Goal: Communication & Community: Answer question/provide support

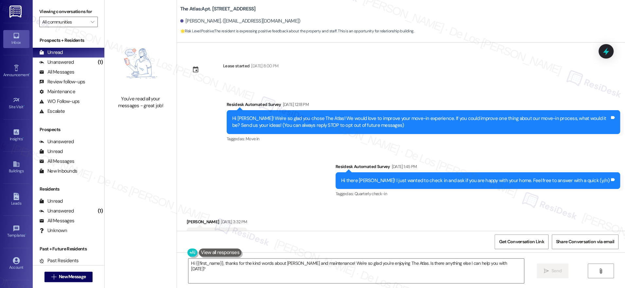
scroll to position [728, 0]
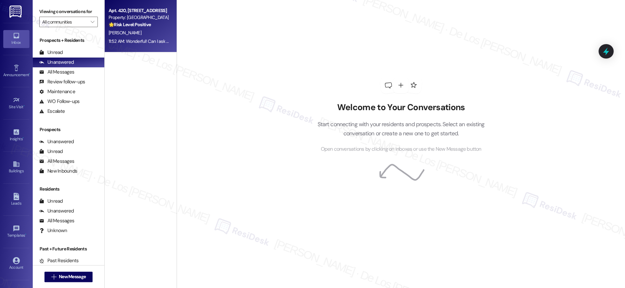
click at [140, 33] on div "[PERSON_NAME]" at bounding box center [139, 33] width 62 height 8
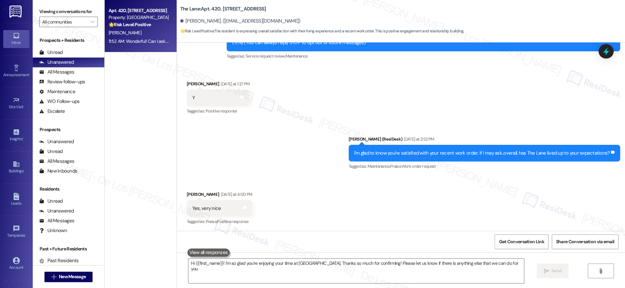
type textarea "Hi {{first_name}}! I'm so glad you're enjoying your time at [GEOGRAPHIC_DATA]. …"
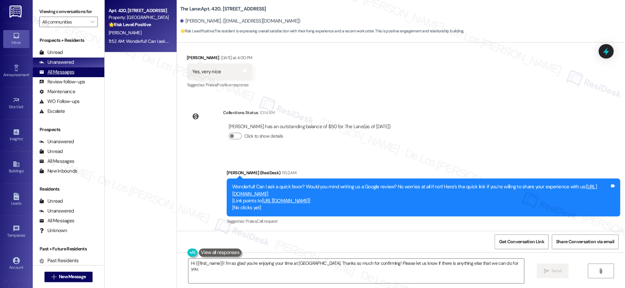
click at [90, 71] on div "All Messages (undefined)" at bounding box center [69, 72] width 72 height 10
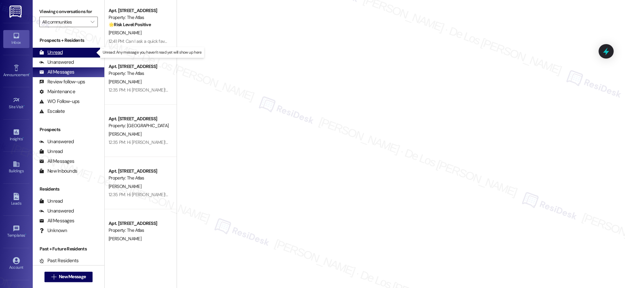
click at [76, 49] on div "Unread (0)" at bounding box center [69, 53] width 72 height 10
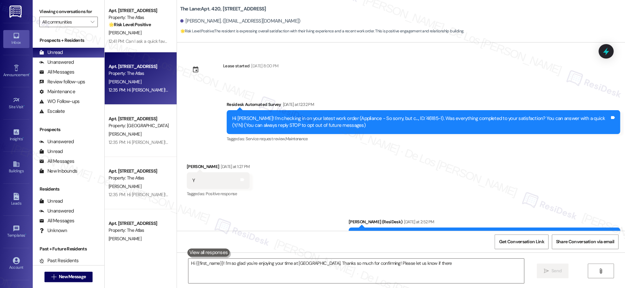
scroll to position [83, 0]
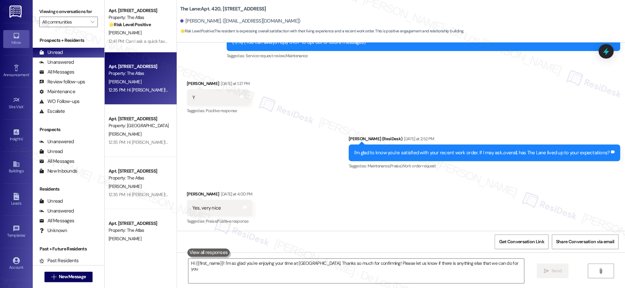
type textarea "Hi {{first_name}}! I'm so glad you're enjoying your time at [GEOGRAPHIC_DATA]. …"
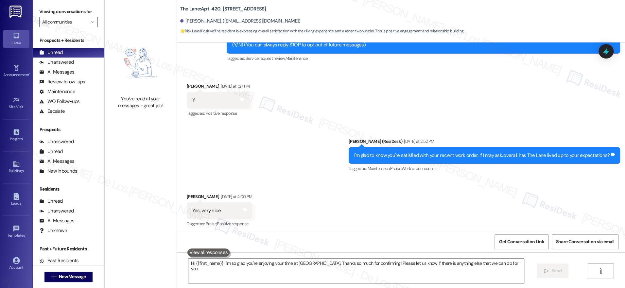
type textarea "Hi {{first_name}}! I'm so glad you're enjoying your time at [GEOGRAPHIC_DATA]. …"
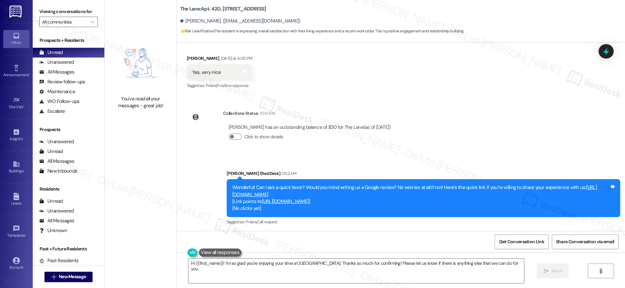
scroll to position [219, 0]
